Goal: Transaction & Acquisition: Purchase product/service

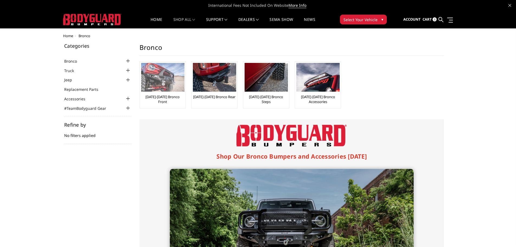
click at [163, 98] on link "[DATE]-[DATE] Bronco Front" at bounding box center [162, 99] width 43 height 10
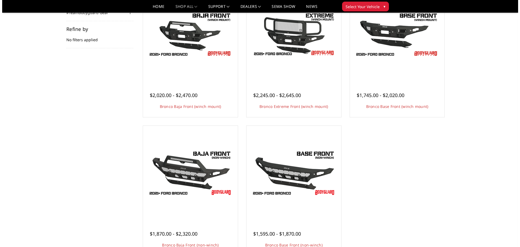
scroll to position [81, 0]
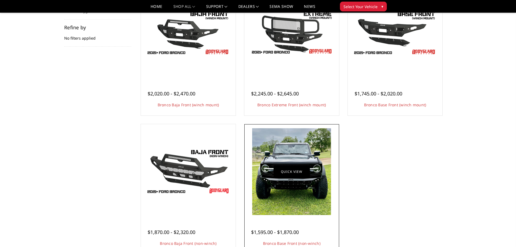
click at [303, 170] on link "Quick view" at bounding box center [292, 171] width 36 height 13
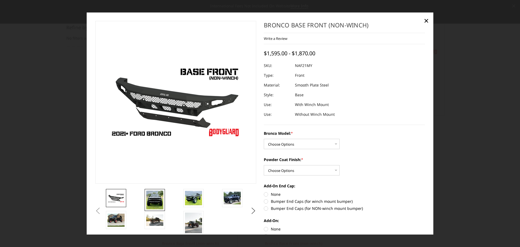
click at [155, 198] on img at bounding box center [154, 199] width 17 height 19
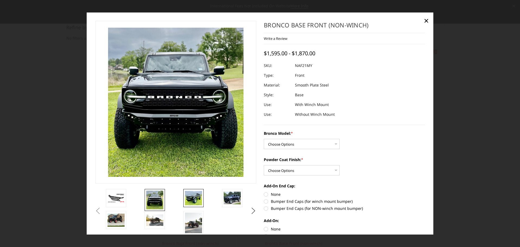
click at [195, 193] on img at bounding box center [193, 198] width 17 height 15
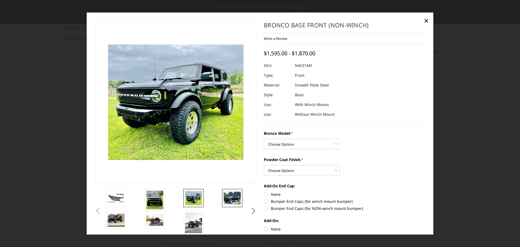
click at [236, 196] on img at bounding box center [232, 197] width 17 height 13
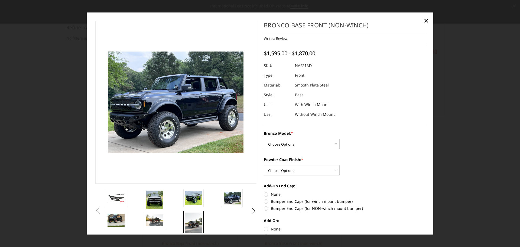
click at [190, 223] on img at bounding box center [193, 223] width 17 height 22
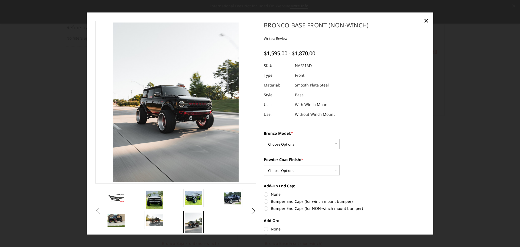
click at [160, 218] on img at bounding box center [154, 219] width 17 height 11
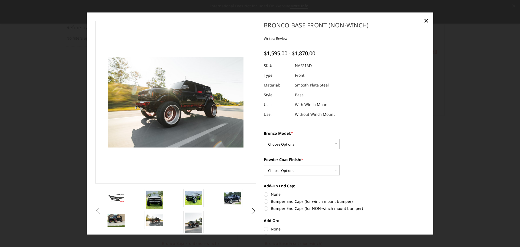
click at [117, 219] on img at bounding box center [116, 219] width 17 height 13
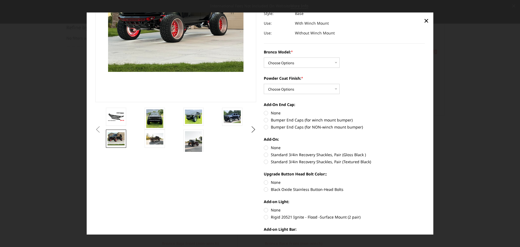
scroll to position [0, 0]
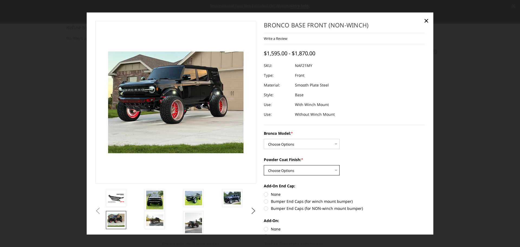
click at [326, 170] on select "Choose Options Bare Metal Textured Black Powder Coat" at bounding box center [302, 170] width 76 height 10
select select "4030"
click at [264, 165] on select "Choose Options Bare Metal Textured Black Powder Coat" at bounding box center [302, 170] width 76 height 10
click at [326, 143] on select "Choose Options Base/Badlands/Wildtrak/etc. Raptor" at bounding box center [302, 144] width 76 height 10
select select "4028"
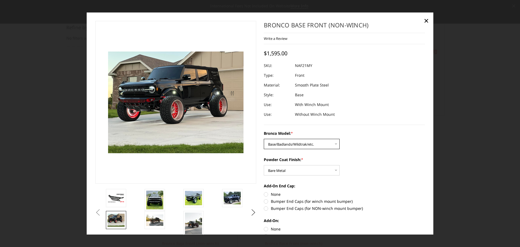
click at [264, 139] on select "Choose Options Base/Badlands/Wildtrak/etc. Raptor" at bounding box center [302, 144] width 76 height 10
click at [340, 209] on label "Bumper End Caps (for NON-winch mount bumper)" at bounding box center [344, 208] width 161 height 6
click at [425, 199] on input "Bumper End Caps (for NON-winch mount bumper)" at bounding box center [425, 198] width 0 height 0
radio input "true"
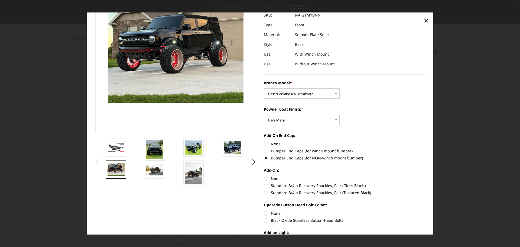
scroll to position [54, 0]
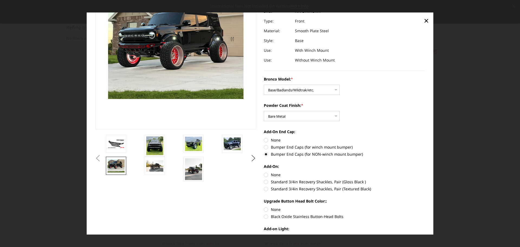
click at [265, 175] on label "None" at bounding box center [344, 175] width 161 height 6
click at [264, 172] on input "None" at bounding box center [264, 172] width 0 height 0
radio input "true"
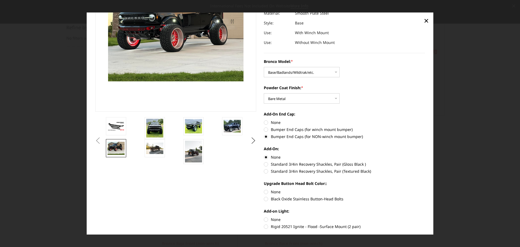
scroll to position [81, 0]
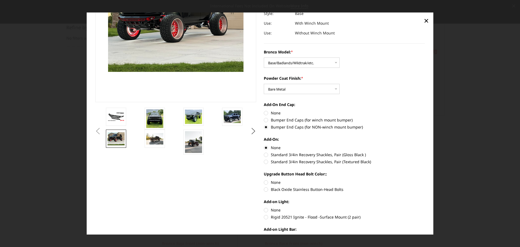
click at [265, 182] on label "None" at bounding box center [344, 182] width 161 height 6
click at [264, 180] on input "None" at bounding box center [264, 179] width 0 height 0
radio input "true"
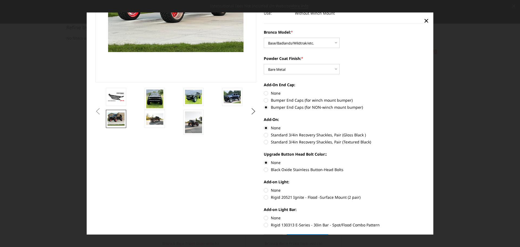
scroll to position [135, 0]
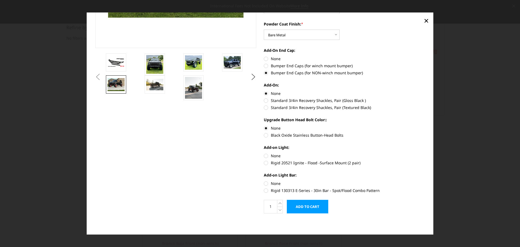
click at [265, 155] on label "None" at bounding box center [344, 156] width 161 height 6
click at [264, 153] on input "None" at bounding box center [264, 153] width 0 height 0
radio input "true"
click at [265, 183] on label "None" at bounding box center [344, 183] width 161 height 6
click at [264, 181] on input "None" at bounding box center [264, 180] width 0 height 0
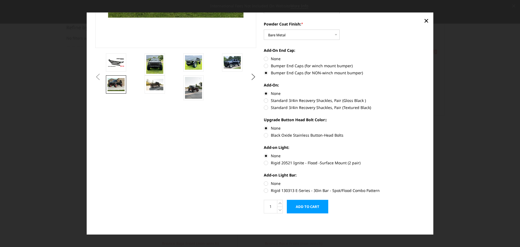
radio input "true"
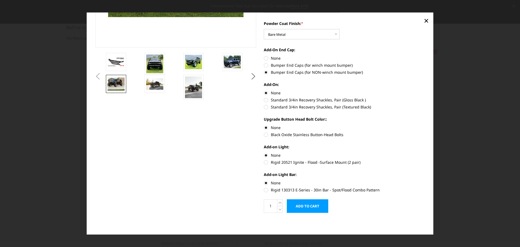
click at [312, 205] on input "Add to Cart" at bounding box center [307, 206] width 41 height 14
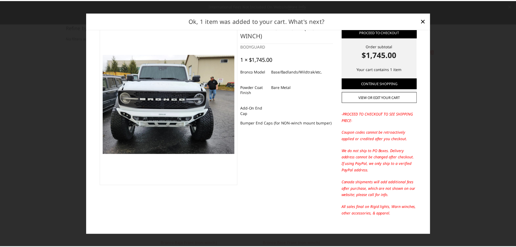
scroll to position [23, 0]
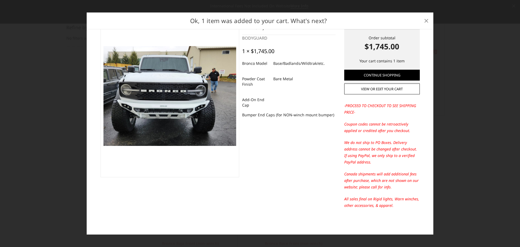
click at [427, 18] on span "×" at bounding box center [426, 21] width 5 height 12
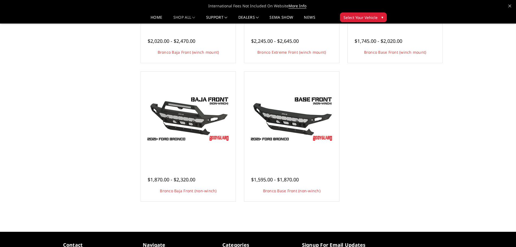
scroll to position [163, 0]
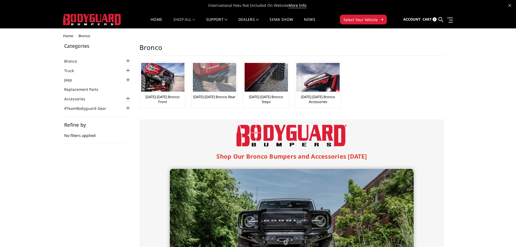
click at [219, 84] on img at bounding box center [214, 77] width 43 height 29
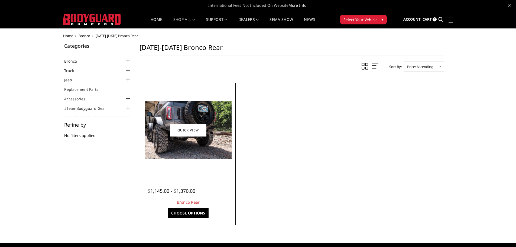
click at [212, 139] on img at bounding box center [188, 130] width 87 height 58
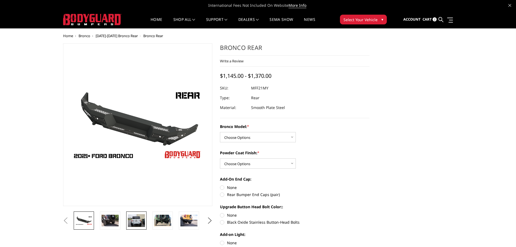
click at [133, 221] on img at bounding box center [136, 220] width 17 height 13
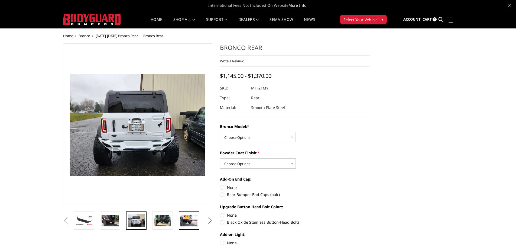
click at [186, 219] on img at bounding box center [188, 220] width 17 height 11
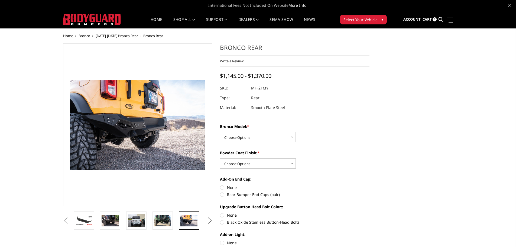
click at [70, 221] on button "Previous" at bounding box center [66, 220] width 8 height 8
click at [70, 218] on button "Previous" at bounding box center [66, 220] width 8 height 8
